Goal: Task Accomplishment & Management: Use online tool/utility

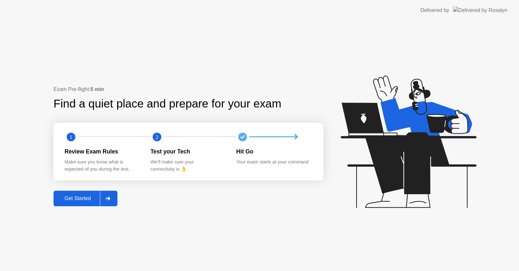
click at [108, 201] on icon at bounding box center [107, 199] width 5 height 4
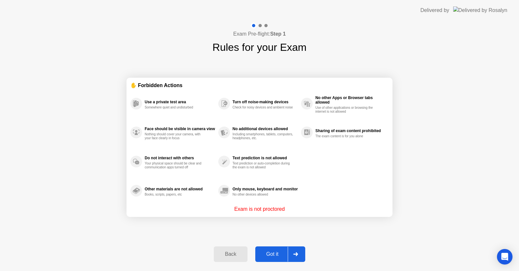
click at [294, 250] on div at bounding box center [296, 254] width 16 height 15
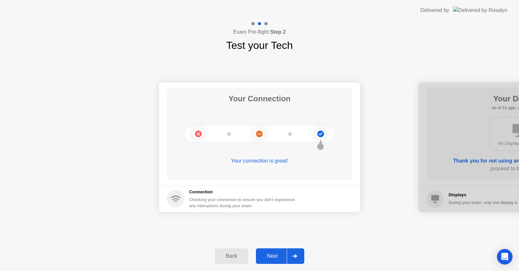
click at [297, 253] on div at bounding box center [295, 256] width 16 height 15
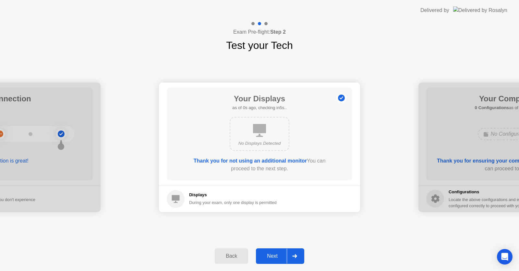
click at [297, 253] on div at bounding box center [295, 256] width 16 height 15
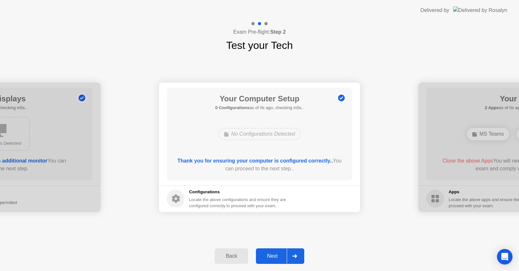
click at [297, 253] on div at bounding box center [295, 256] width 16 height 15
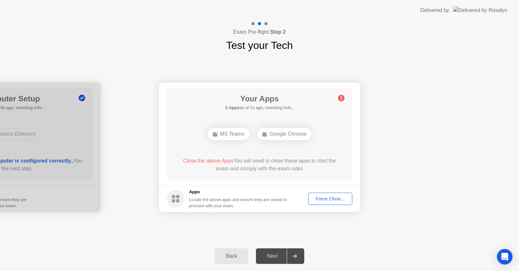
click at [297, 253] on div at bounding box center [295, 256] width 16 height 15
click at [339, 198] on div "Force Close..." at bounding box center [330, 199] width 40 height 5
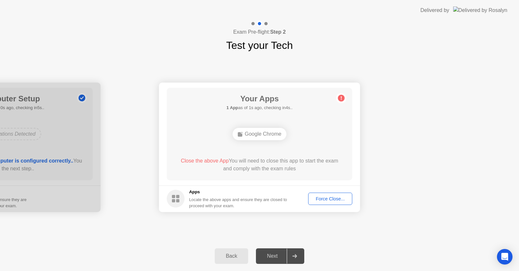
click at [295, 257] on icon at bounding box center [294, 257] width 5 height 4
click at [342, 199] on div "Force Close..." at bounding box center [330, 199] width 40 height 5
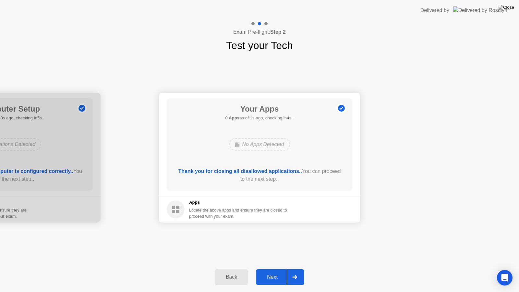
click at [294, 271] on div at bounding box center [295, 277] width 16 height 15
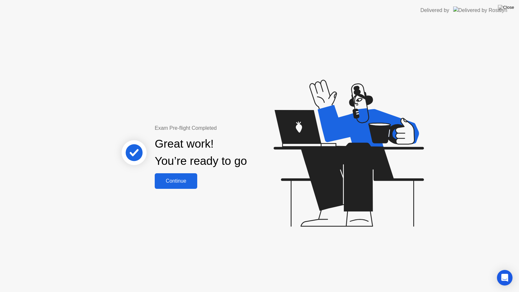
click at [189, 175] on button "Continue" at bounding box center [176, 181] width 42 height 16
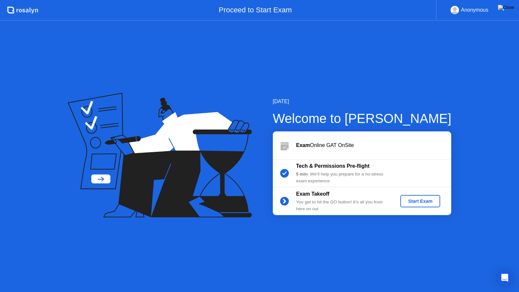
click at [425, 201] on div "Start Exam" at bounding box center [420, 200] width 35 height 5
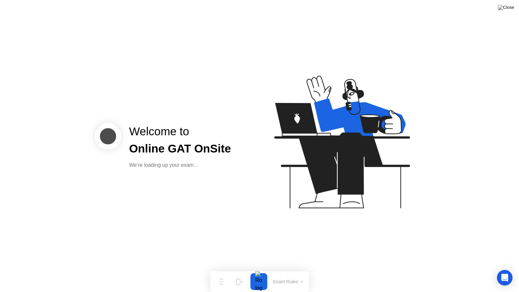
click at [347, 210] on icon at bounding box center [340, 145] width 167 height 166
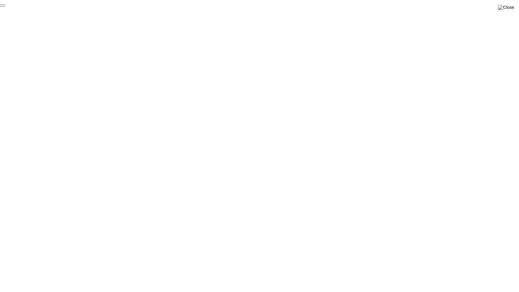
click div "End Proctoring Session"
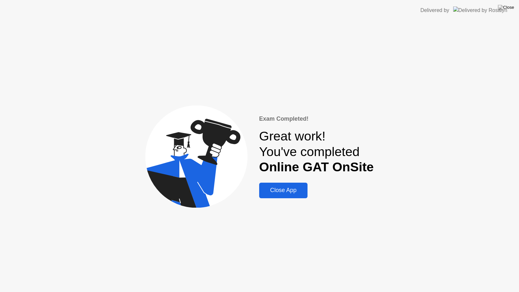
click at [285, 191] on div "Close App" at bounding box center [283, 190] width 44 height 7
